Goal: Book appointment/travel/reservation

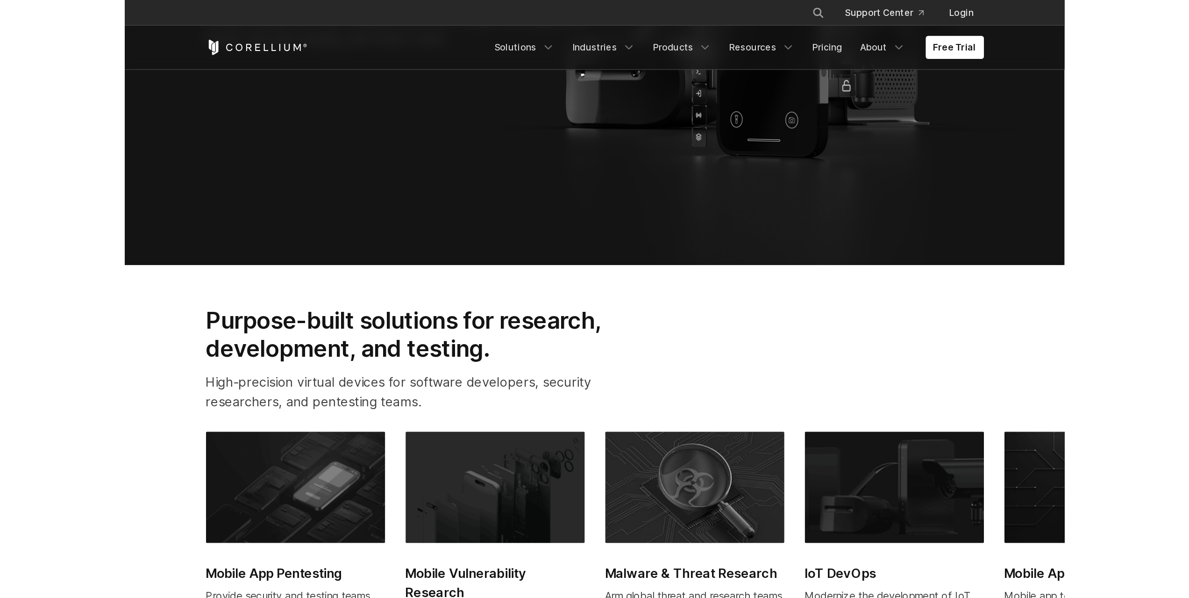
scroll to position [280, 0]
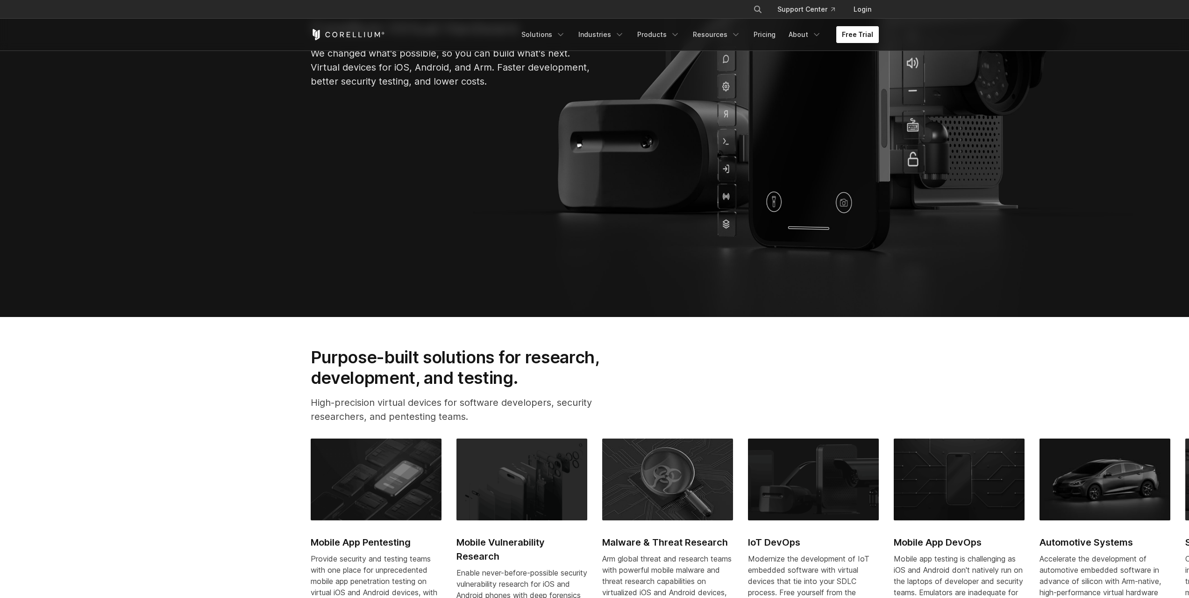
click at [686, 34] on link "Free Trial" at bounding box center [858, 34] width 43 height 17
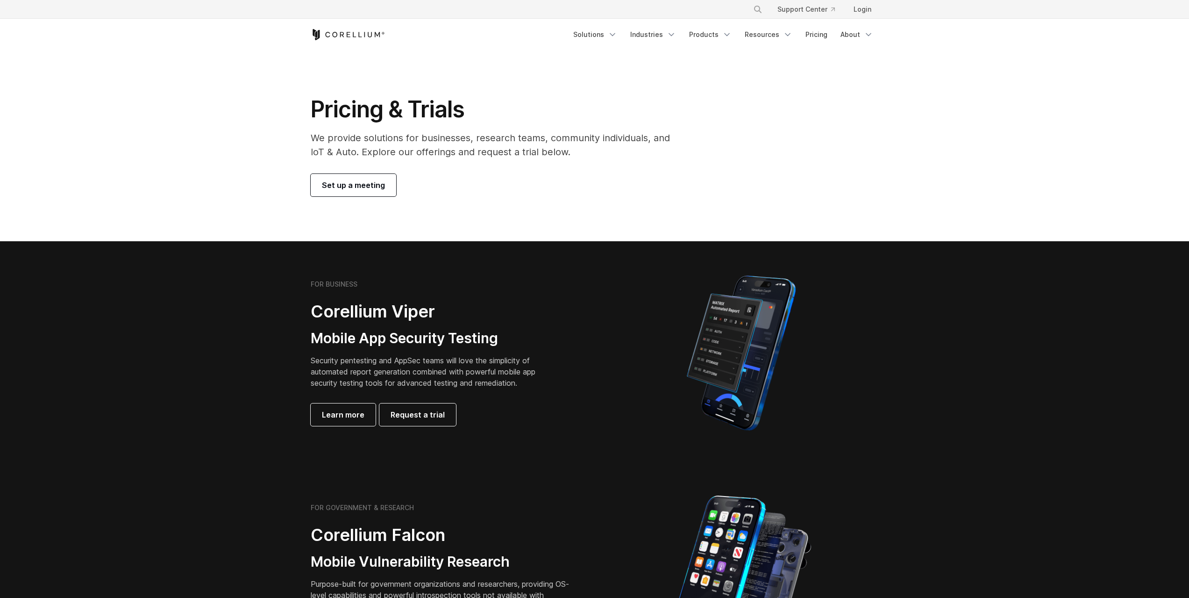
click at [348, 189] on span "Set up a meeting" at bounding box center [353, 184] width 63 height 11
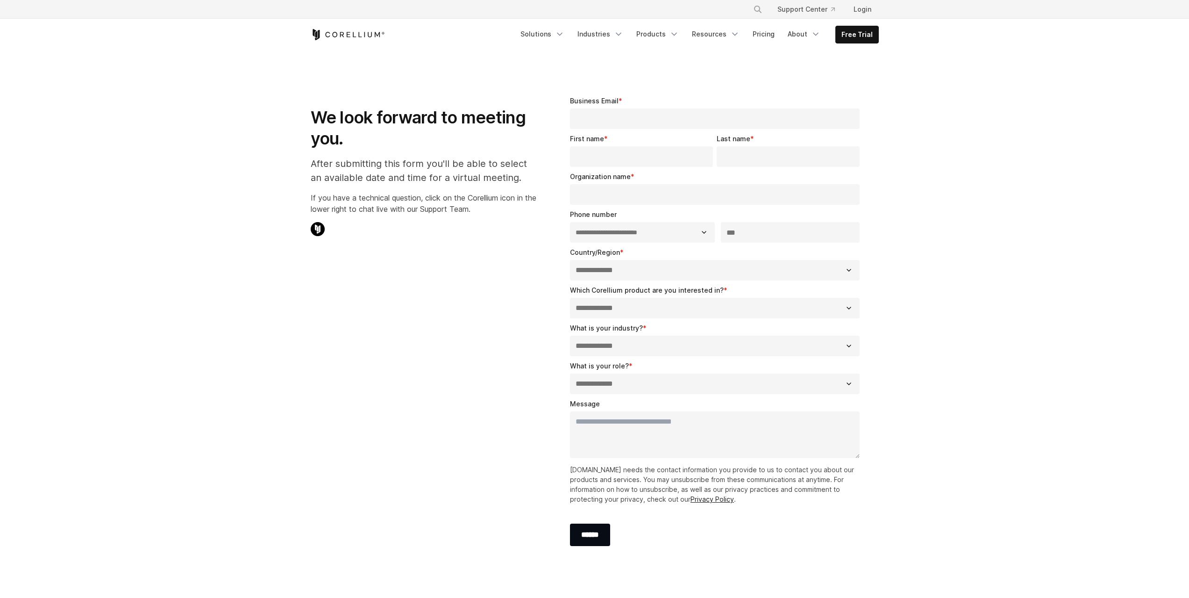
select select "**"
